Goal: Go to known website: Go to known website

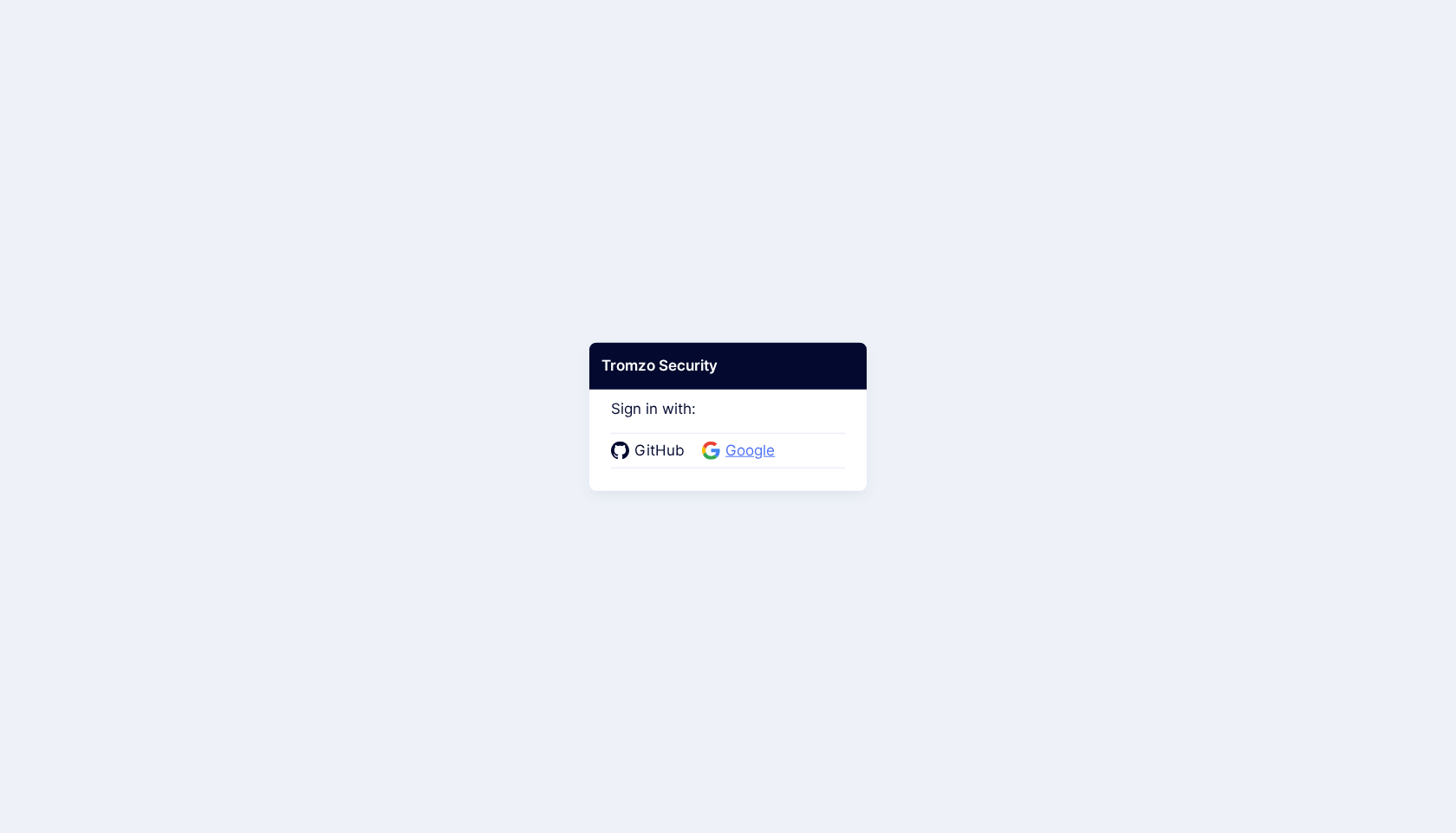
click at [748, 451] on span "Google" at bounding box center [750, 451] width 60 height 23
